Goal: Transaction & Acquisition: Purchase product/service

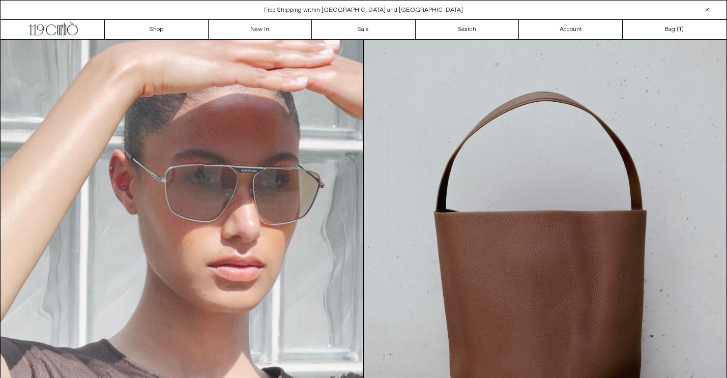
click at [388, 31] on div "Close dialog JOIN OUR MAILING LIST Subscribe to receive 10% off your first purc…" at bounding box center [363, 189] width 727 height 378
click at [388, 31] on link "Sale" at bounding box center [364, 29] width 104 height 19
